Goal: Information Seeking & Learning: Understand process/instructions

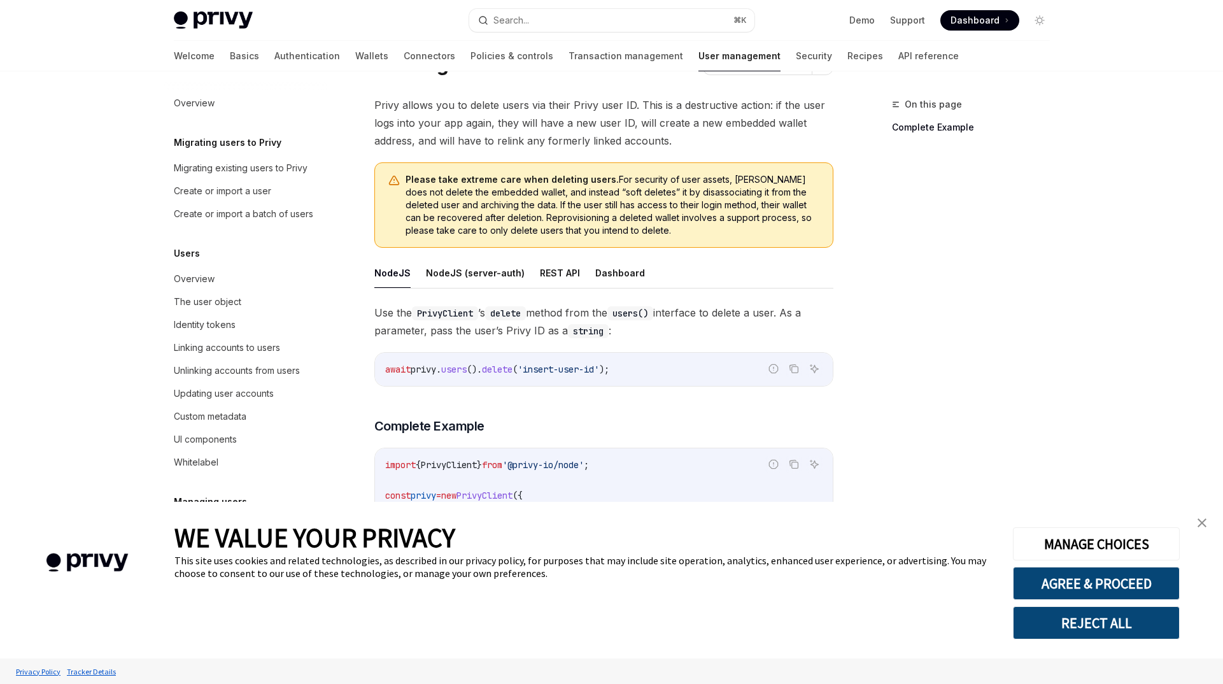
scroll to position [55, 0]
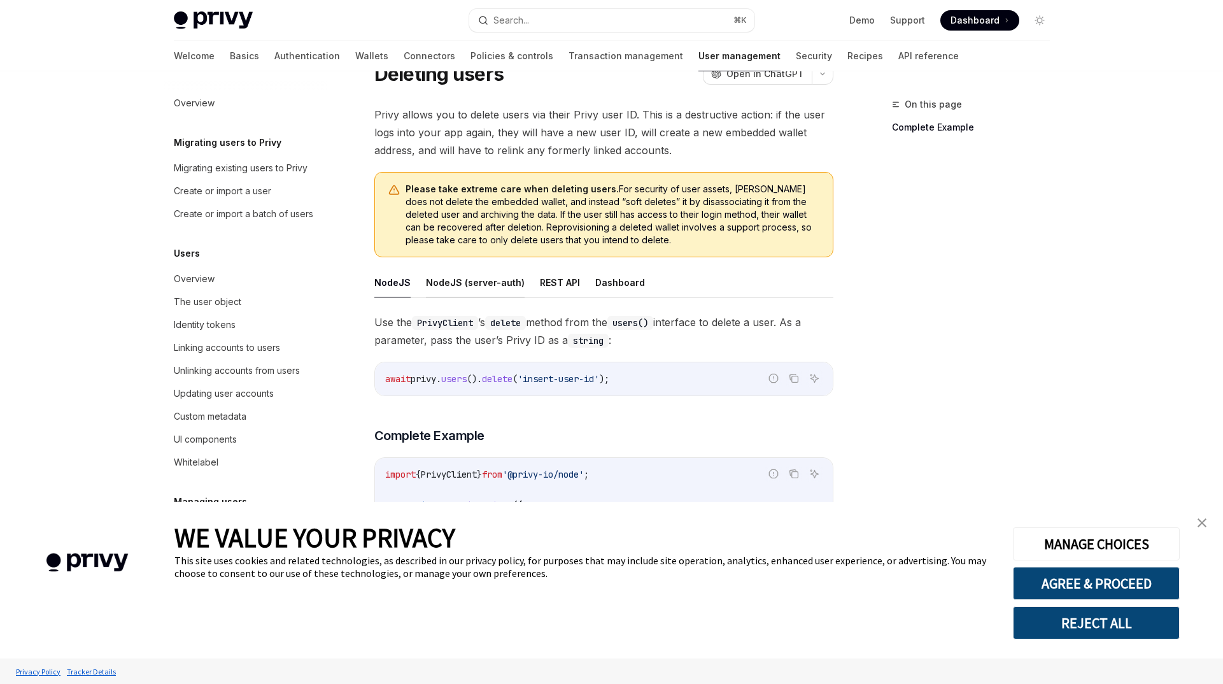
click at [499, 287] on button "NodeJS (server-auth)" at bounding box center [475, 282] width 99 height 30
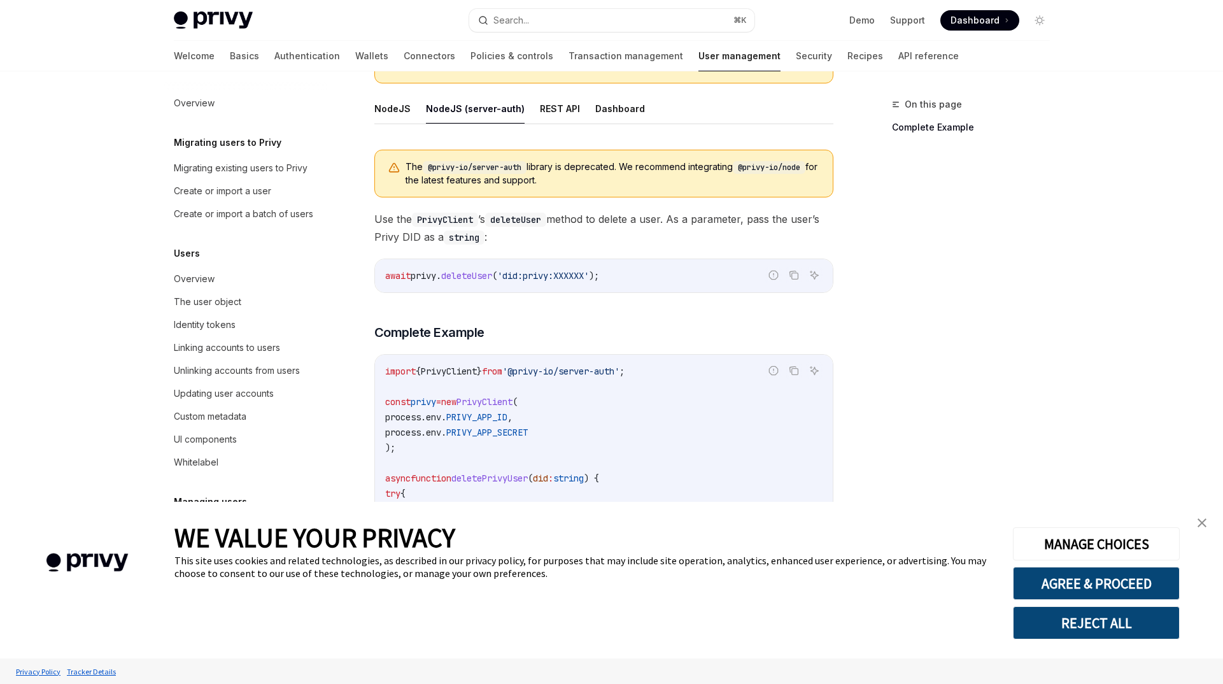
scroll to position [422, 0]
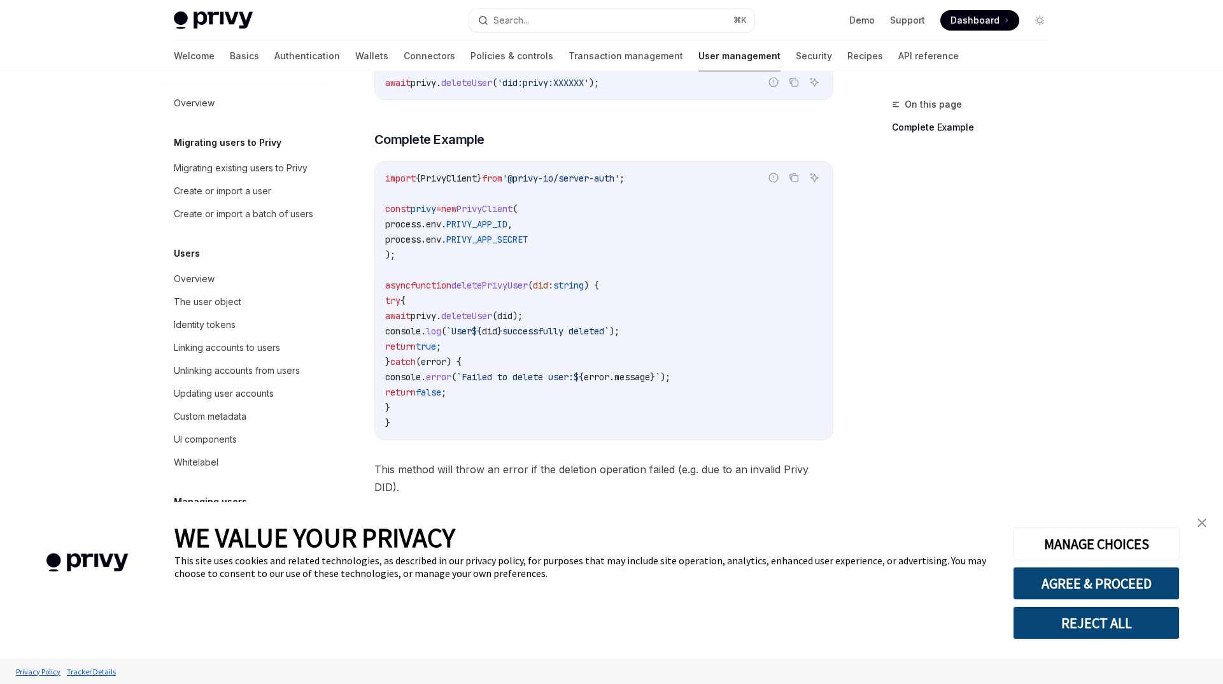
type textarea "*"
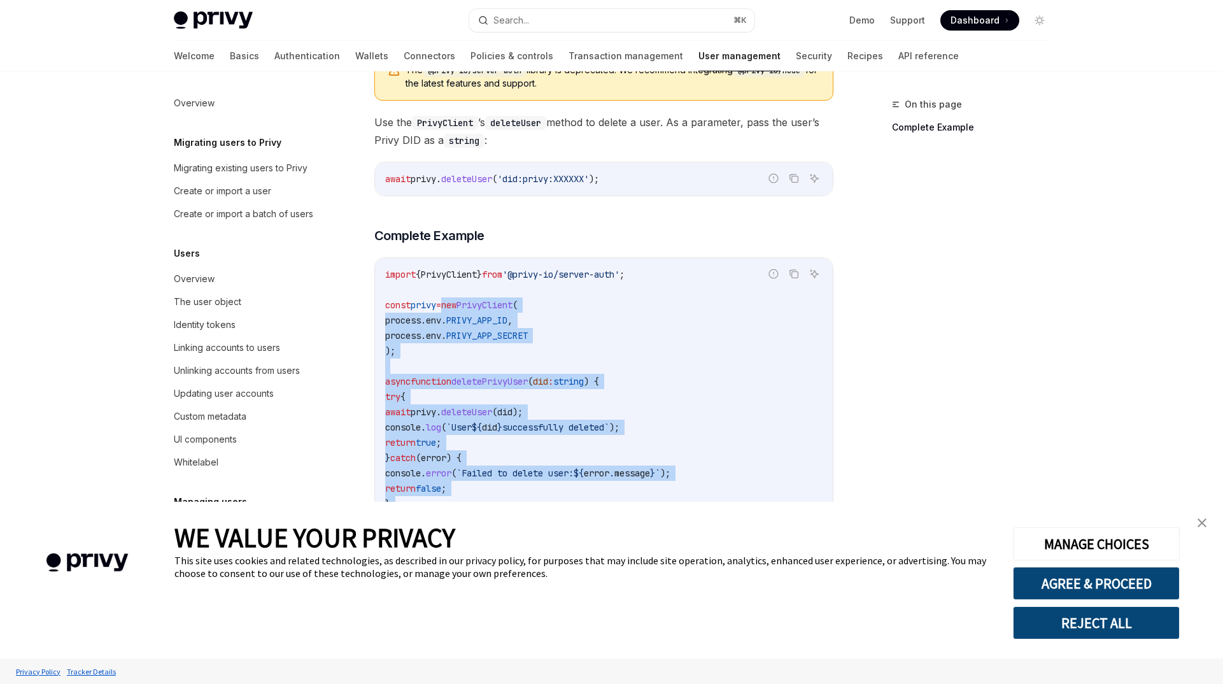
scroll to position [285, 0]
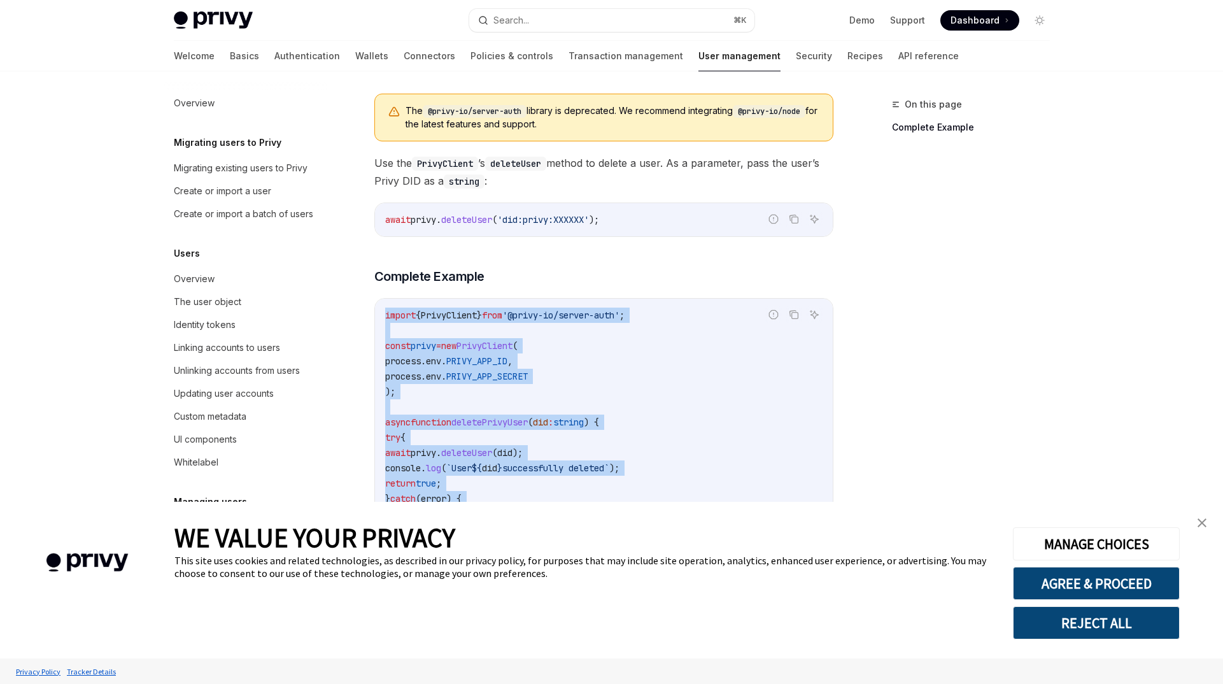
drag, startPoint x: 470, startPoint y: 436, endPoint x: 454, endPoint y: 298, distance: 139.1
click at [454, 299] on div "import { PrivyClient } from '@privy-io/server-auth' ; const privy = new PrivyCl…" at bounding box center [604, 438] width 458 height 278
click at [568, 392] on code "import { PrivyClient } from '@privy-io/server-auth' ; const privy = new PrivyCl…" at bounding box center [603, 438] width 437 height 260
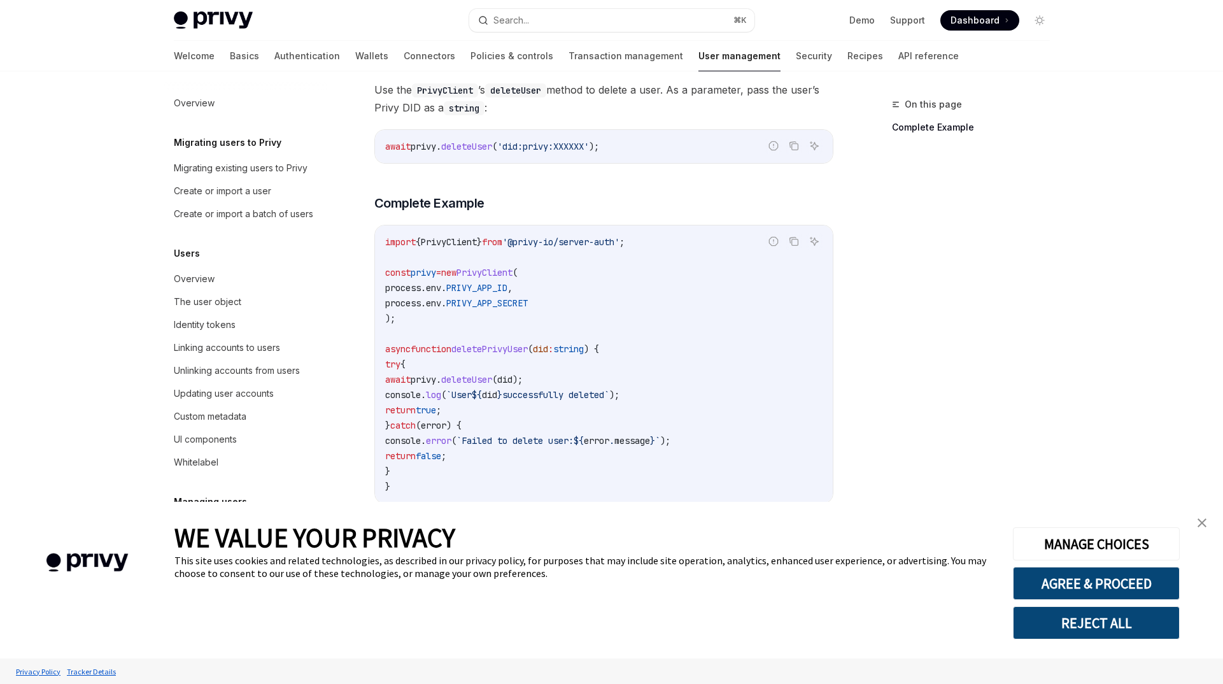
scroll to position [360, 0]
